Goal: Task Accomplishment & Management: Complete application form

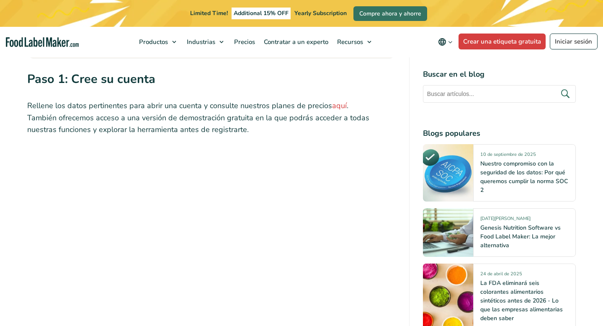
scroll to position [781, 0]
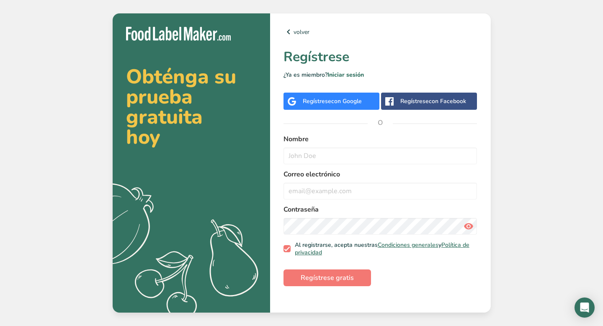
click at [318, 103] on div "Regístrese con Google" at bounding box center [332, 101] width 59 height 9
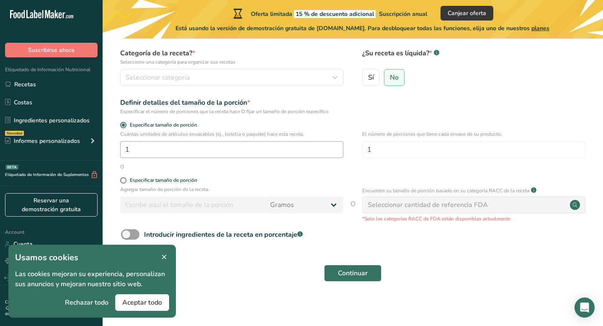
scroll to position [72, 0]
click at [423, 205] on div "Seleccionar cantidad de referencia FDA" at bounding box center [428, 204] width 120 height 10
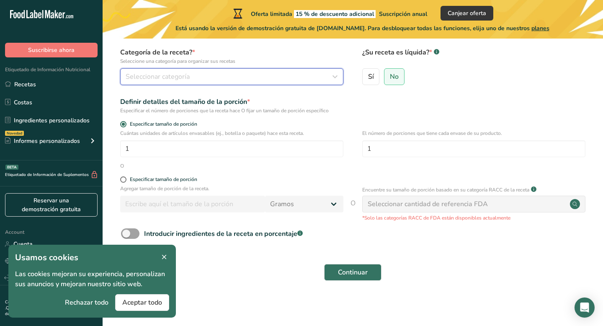
click at [179, 75] on span "Seleccionar categoría" at bounding box center [158, 77] width 64 height 10
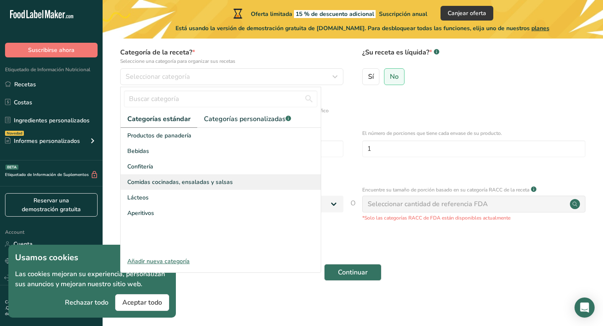
click at [182, 178] on span "Comidas cocinadas, ensaladas y salsas" at bounding box center [180, 182] width 106 height 9
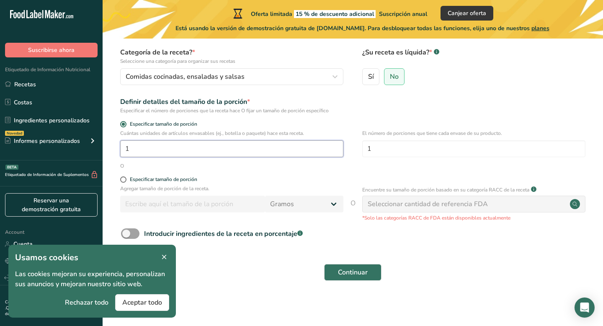
click at [138, 152] on input "1" at bounding box center [231, 148] width 223 height 17
click at [356, 275] on span "Continuar" at bounding box center [353, 272] width 30 height 10
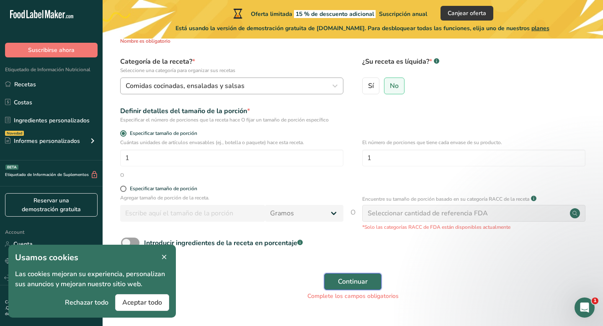
scroll to position [0, 0]
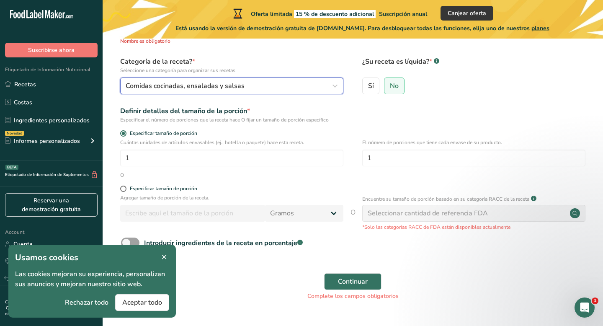
click at [198, 87] on span "Comidas cocinadas, ensaladas y salsas" at bounding box center [185, 86] width 119 height 10
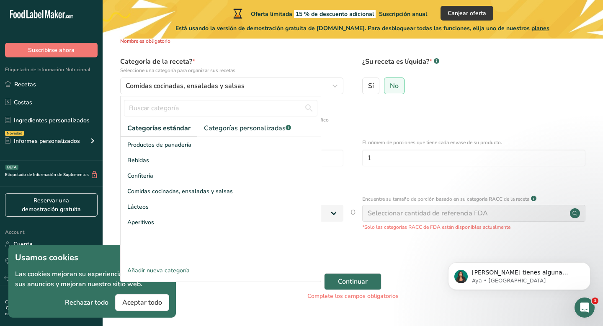
click at [388, 98] on div "No" at bounding box center [394, 88] width 21 height 22
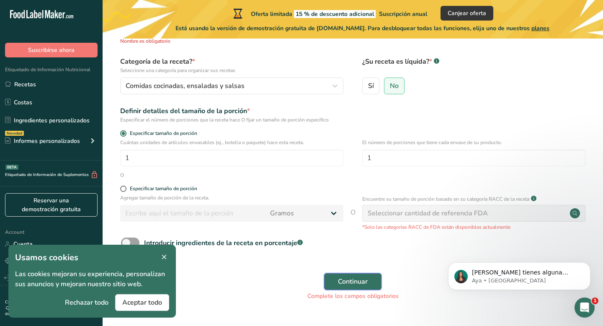
click at [341, 280] on span "Continuar" at bounding box center [353, 281] width 30 height 10
click at [142, 307] on button "Aceptar todo" at bounding box center [142, 302] width 54 height 17
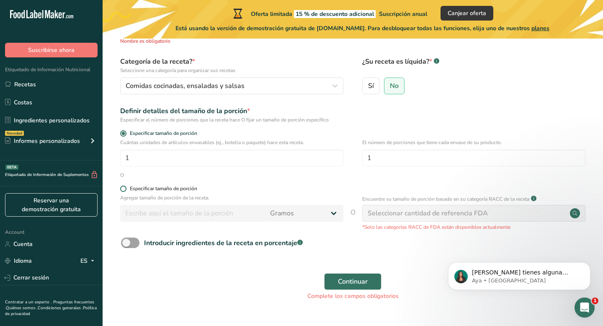
click at [134, 191] on div "Especificar tamaño de porción" at bounding box center [163, 188] width 67 height 6
click at [126, 191] on input "Especificar tamaño de porción" at bounding box center [122, 188] width 5 height 5
radio input "true"
radio input "false"
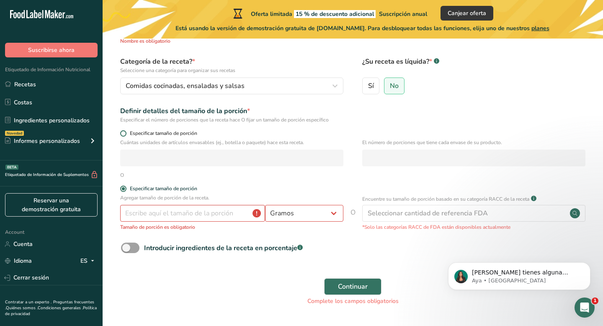
click at [123, 136] on span at bounding box center [123, 133] width 6 height 6
click at [123, 136] on input "Especificar tamaño de porción" at bounding box center [122, 133] width 5 height 5
radio input "true"
radio input "false"
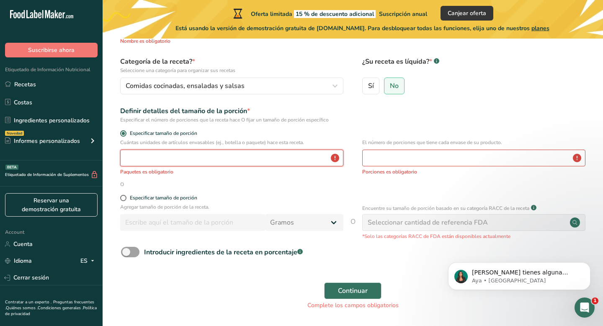
click at [129, 157] on input "number" at bounding box center [231, 157] width 223 height 17
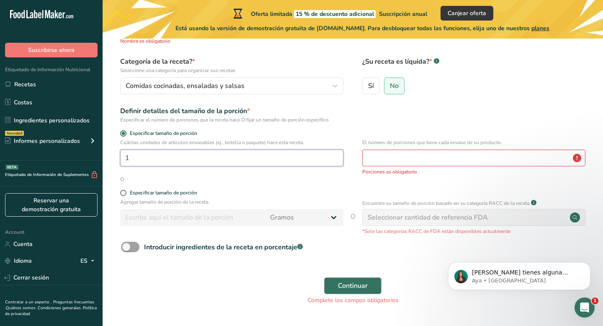
type input "1"
click at [351, 284] on span "Continuar" at bounding box center [353, 286] width 30 height 10
click at [408, 156] on input "number" at bounding box center [473, 157] width 223 height 17
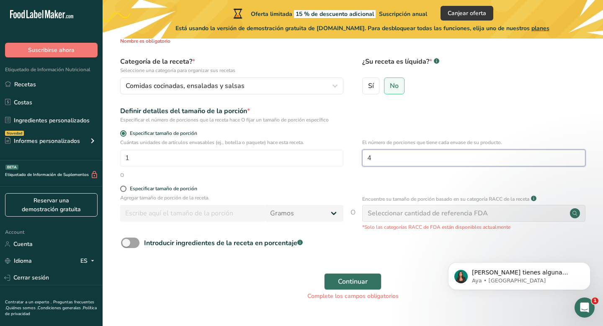
type input "4"
click at [441, 205] on div "Seleccionar cantidad de referencia FDA" at bounding box center [473, 213] width 223 height 17
click at [355, 287] on button "Continuar" at bounding box center [352, 281] width 57 height 17
click at [365, 281] on span "Continuar" at bounding box center [353, 281] width 30 height 10
